Goal: Use online tool/utility

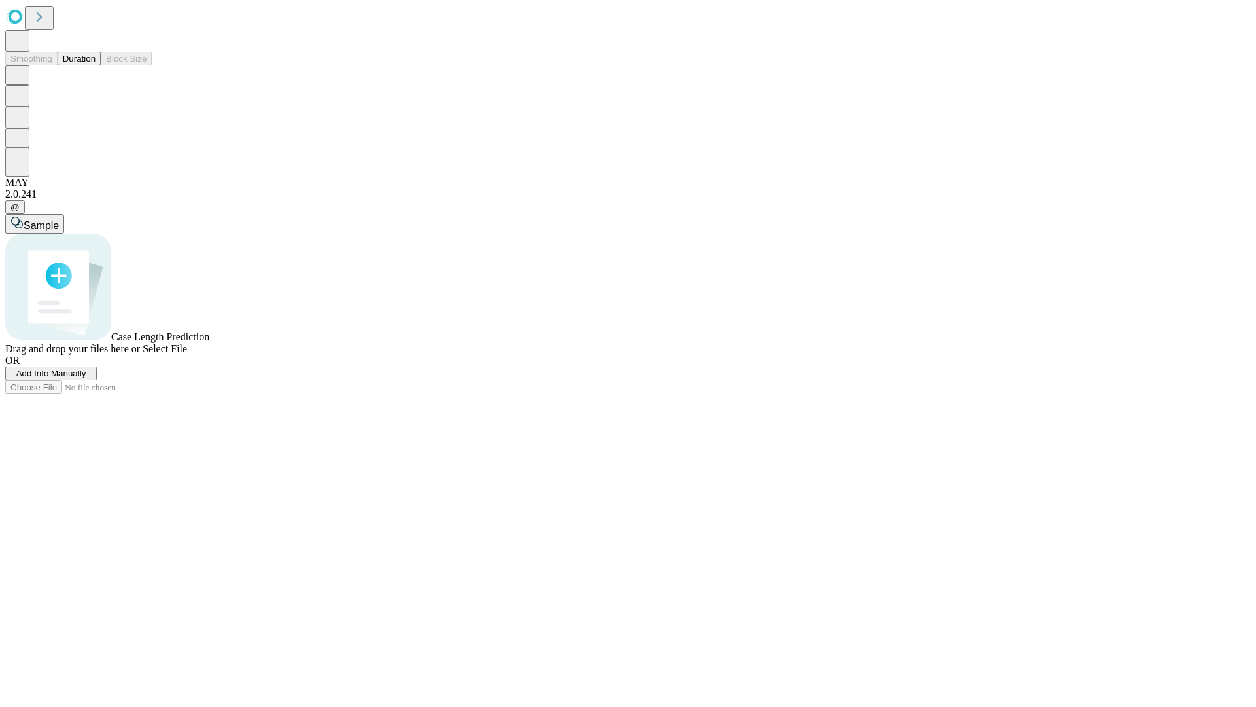
click at [96, 65] on button "Duration" at bounding box center [79, 59] width 43 height 14
click at [59, 220] on span "Sample" at bounding box center [41, 225] width 35 height 11
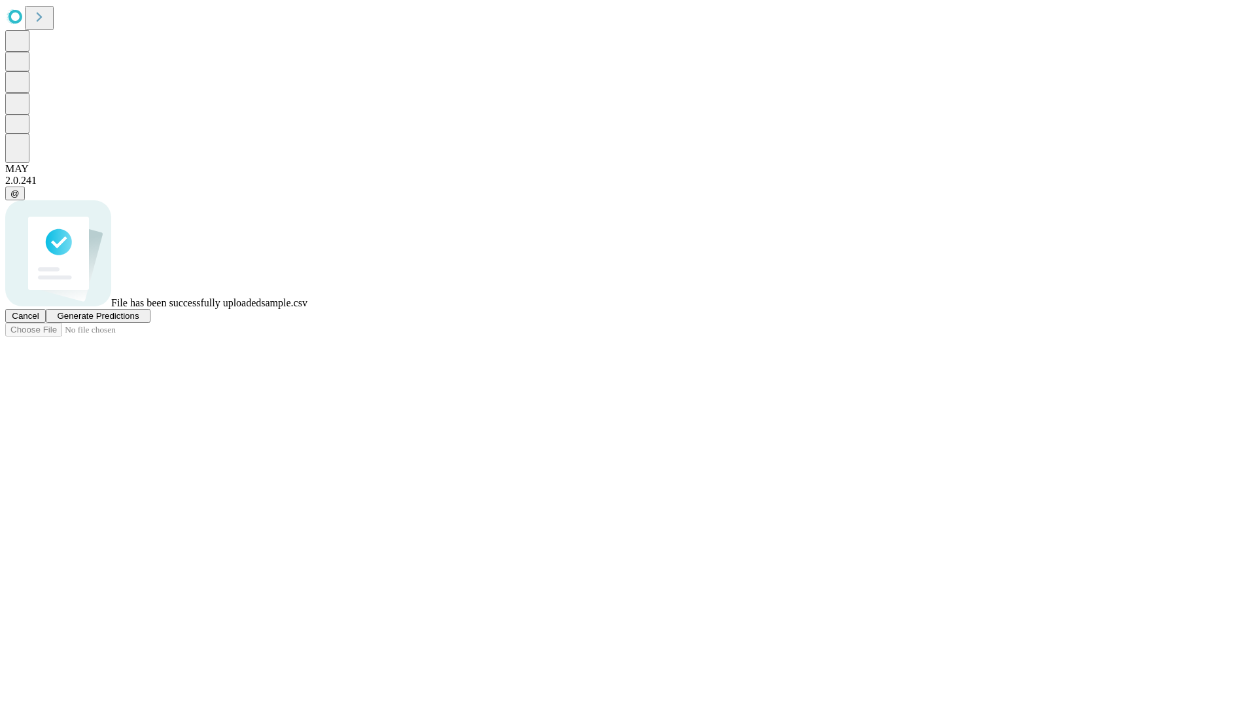
click at [139, 321] on span "Generate Predictions" at bounding box center [98, 316] width 82 height 10
